Goal: Navigation & Orientation: Find specific page/section

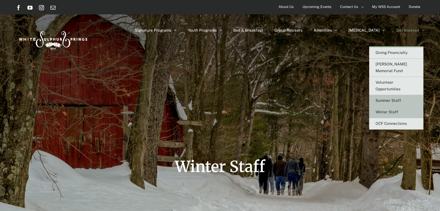
click at [394, 98] on span "Summer Staff" at bounding box center [389, 100] width 26 height 4
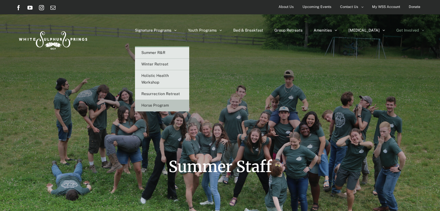
click at [169, 106] on span "Horse Program" at bounding box center [154, 105] width 27 height 4
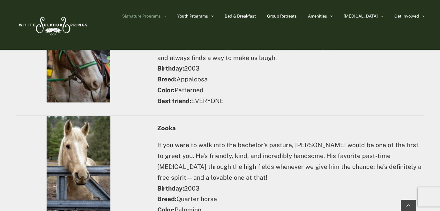
scroll to position [2833, 0]
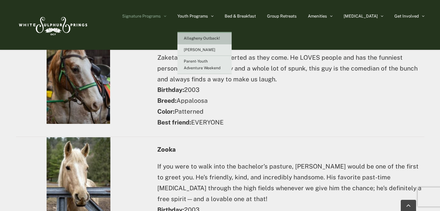
click at [215, 40] on span "Allegheny Outback!" at bounding box center [202, 38] width 36 height 4
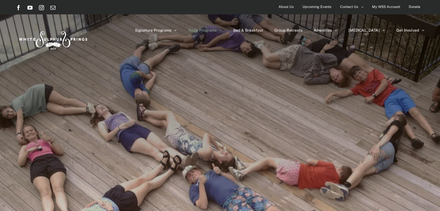
click at [54, 44] on img at bounding box center [52, 39] width 73 height 30
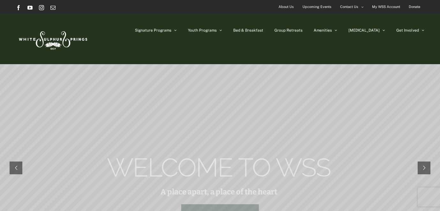
click at [287, 10] on span "About Us" at bounding box center [286, 6] width 15 height 9
